Goal: Navigation & Orientation: Find specific page/section

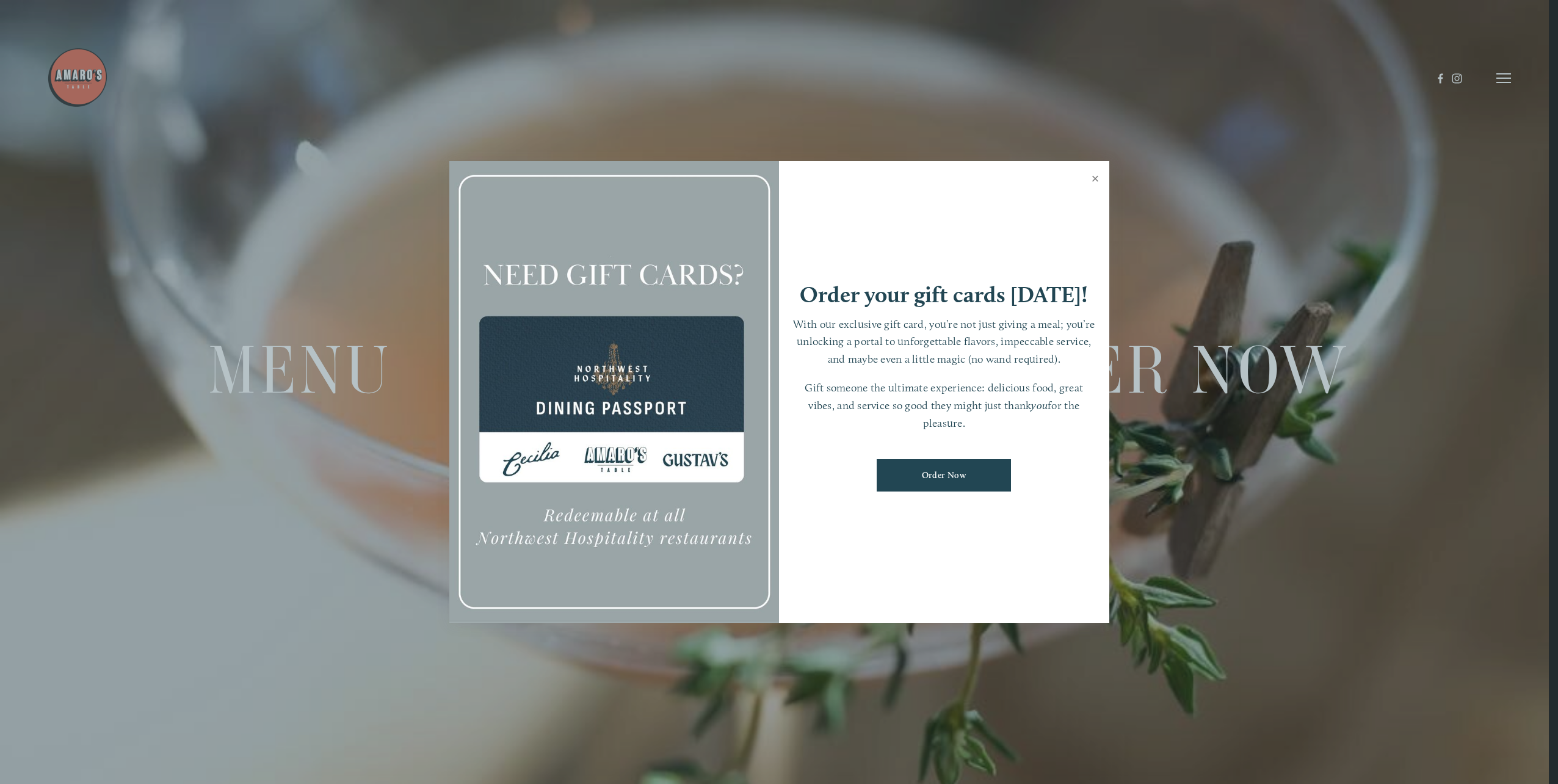
click at [1095, 176] on link "Close" at bounding box center [1095, 180] width 24 height 34
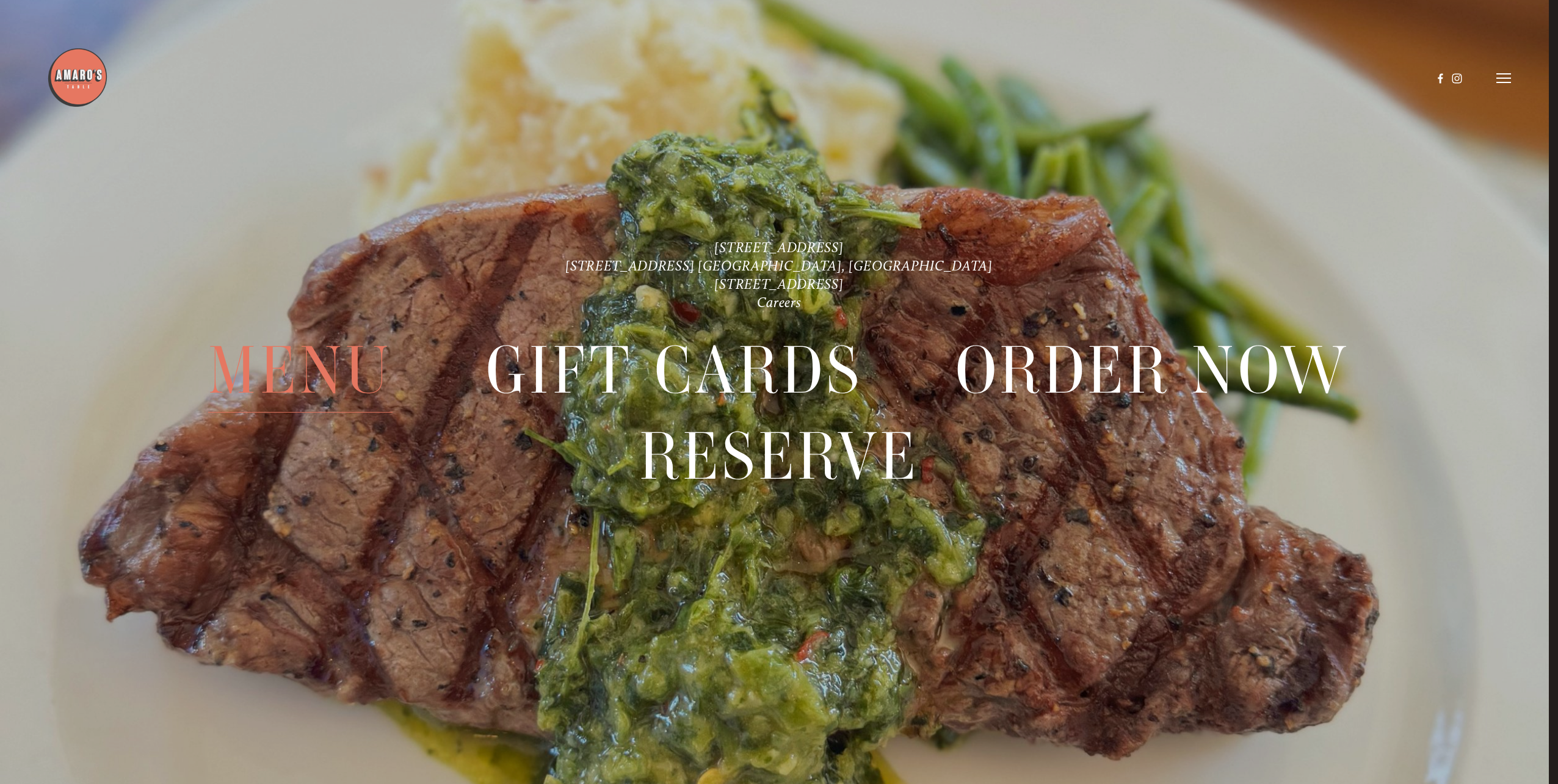
click at [344, 381] on span "Menu" at bounding box center [300, 370] width 184 height 85
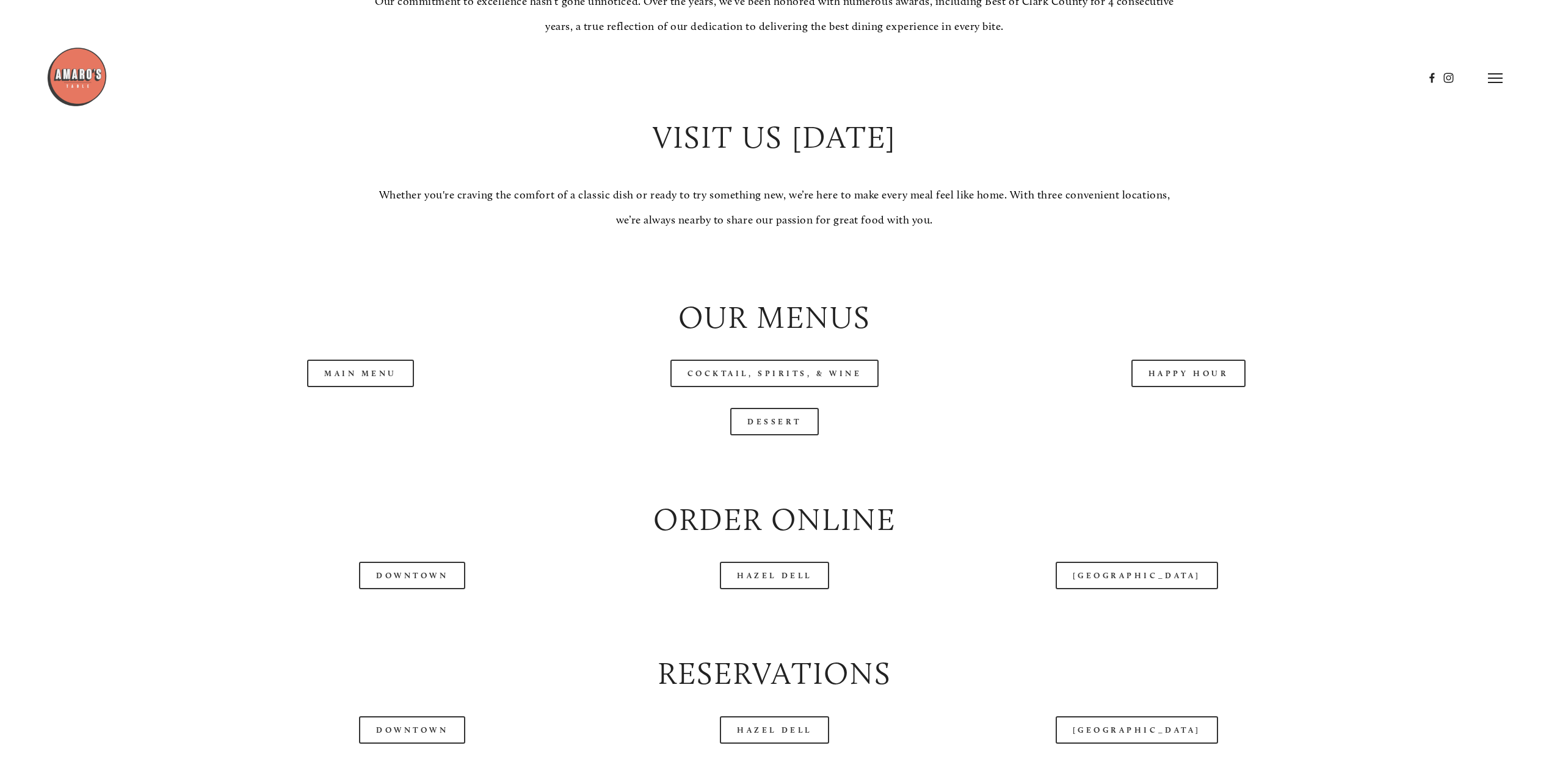
scroll to position [1282, 0]
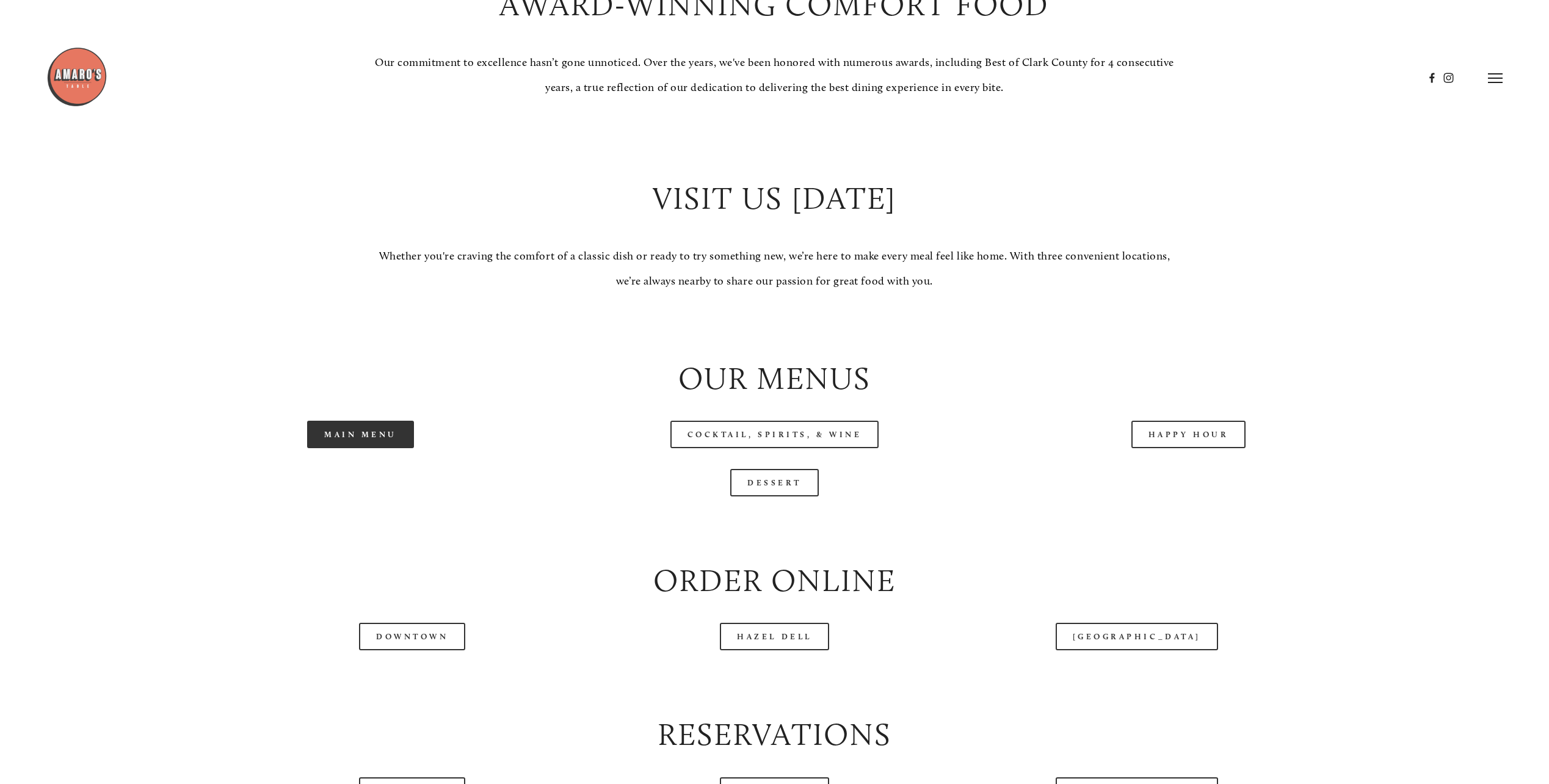
click at [359, 440] on link "Main Menu" at bounding box center [360, 433] width 107 height 27
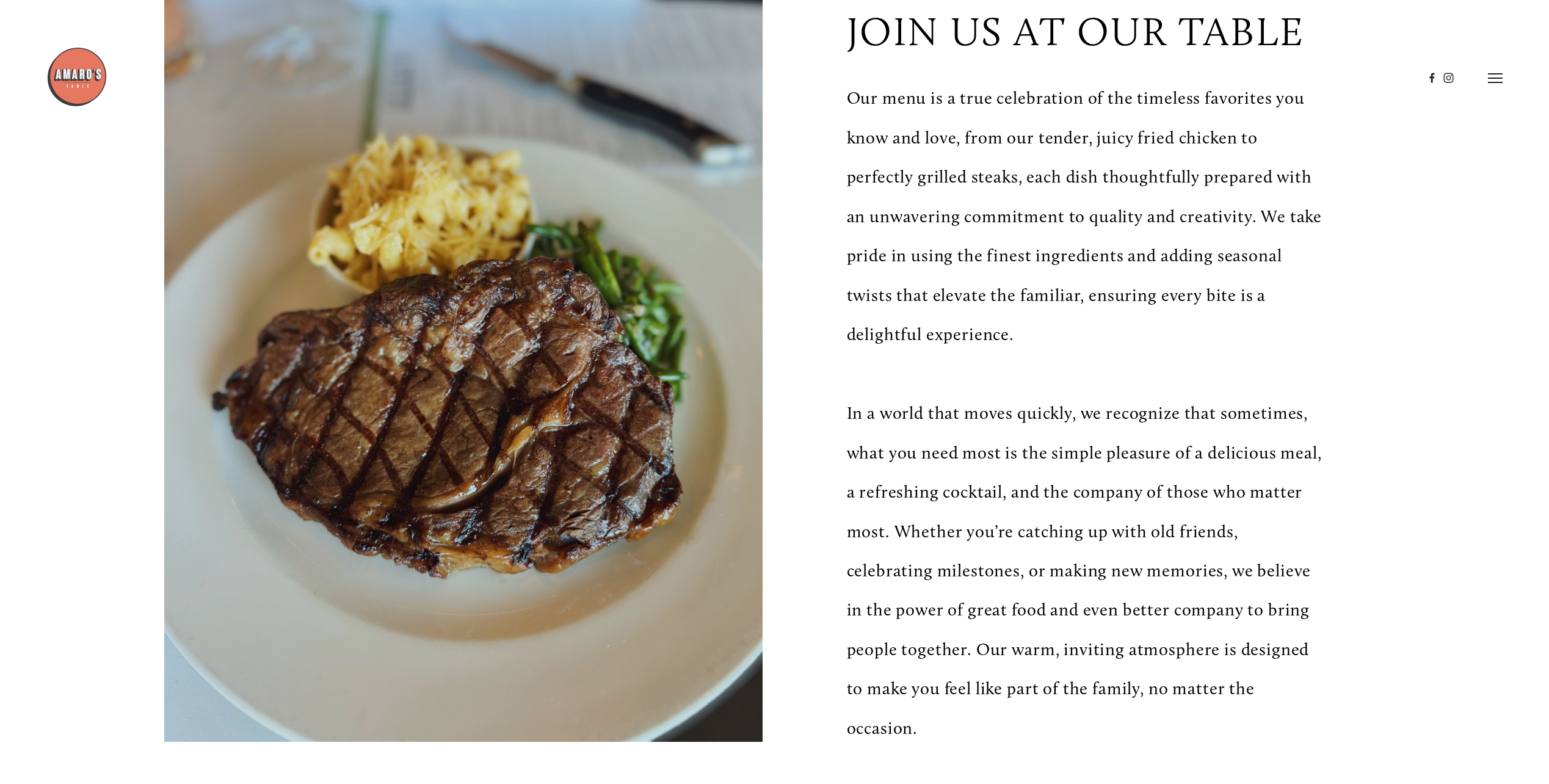
scroll to position [0, 0]
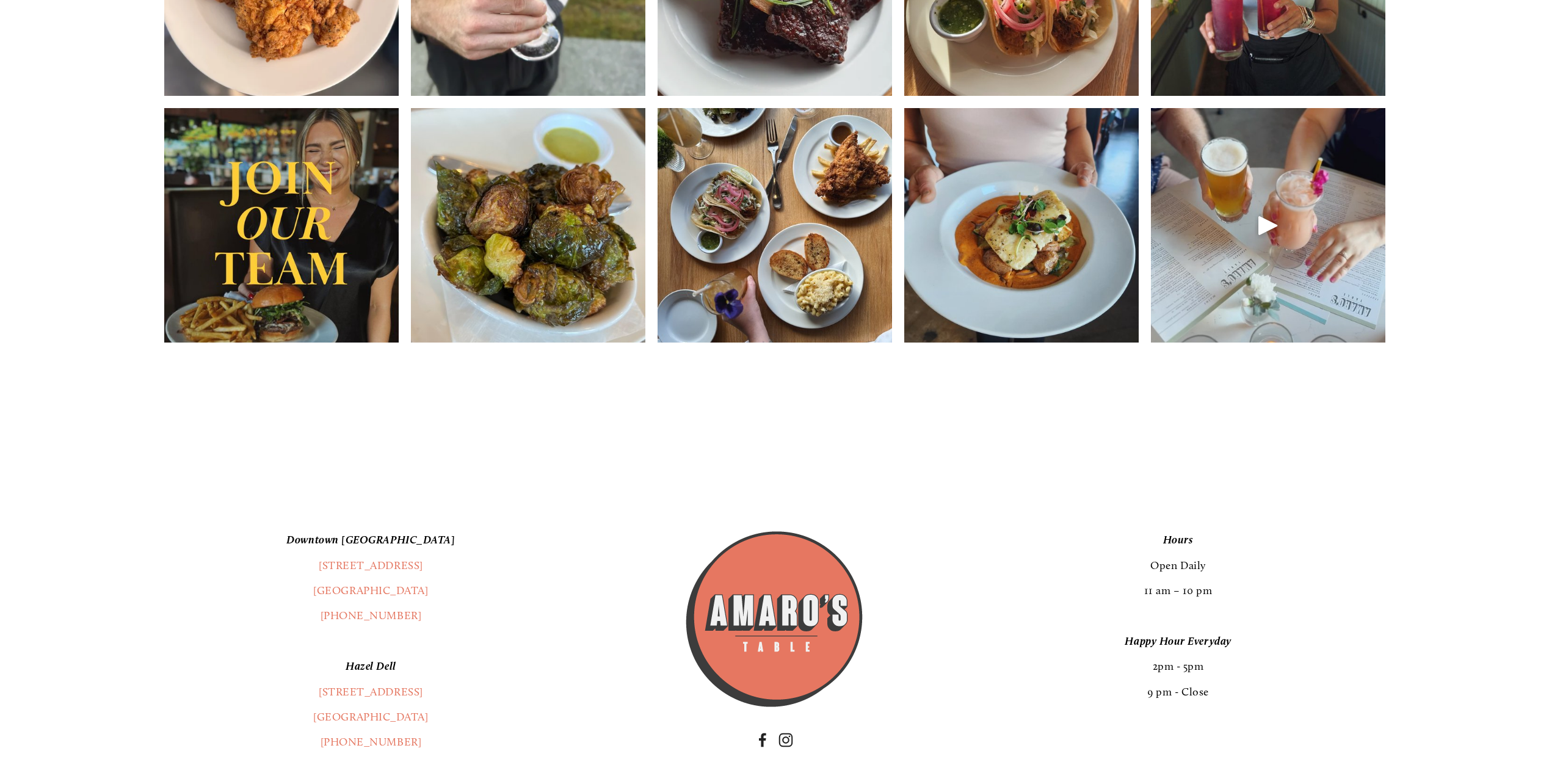
scroll to position [2503, 0]
